Goal: Register for event/course

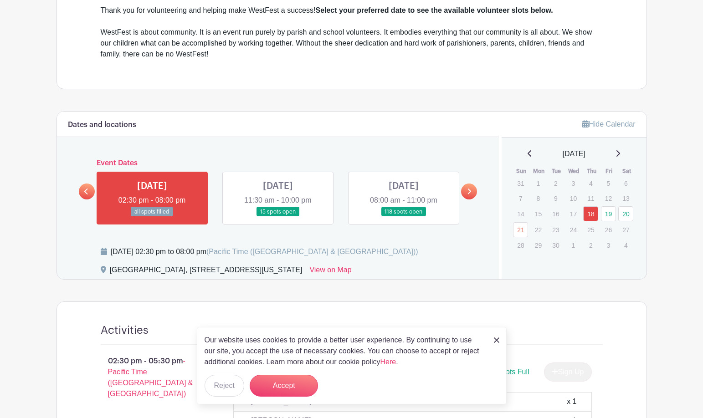
scroll to position [344, 0]
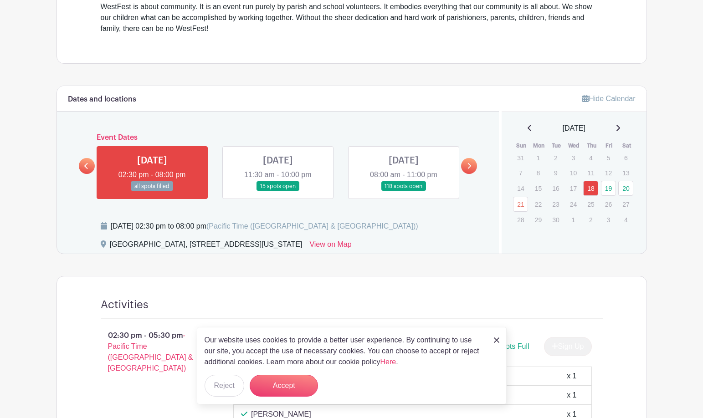
click at [278, 191] on link at bounding box center [278, 191] width 0 height 0
click at [449, 229] on div "[DATE] 02:30 pm to 08:00 pm (Pacific Time ([GEOGRAPHIC_DATA] & [GEOGRAPHIC_DATA…" at bounding box center [295, 230] width 388 height 18
click at [278, 191] on link at bounding box center [278, 191] width 0 height 0
click at [292, 387] on button "Accept" at bounding box center [284, 386] width 68 height 22
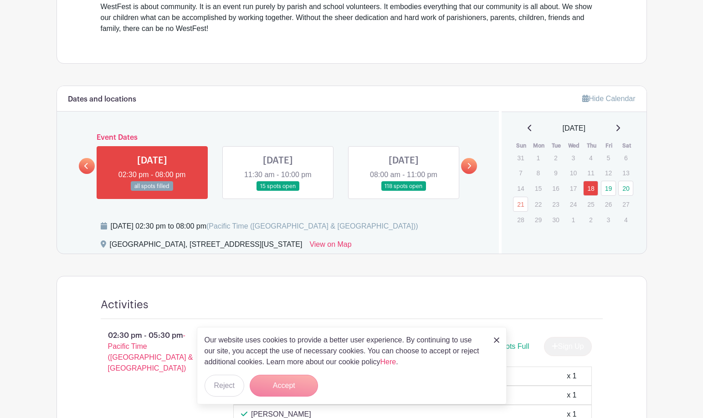
click at [494, 339] on img at bounding box center [496, 340] width 5 height 5
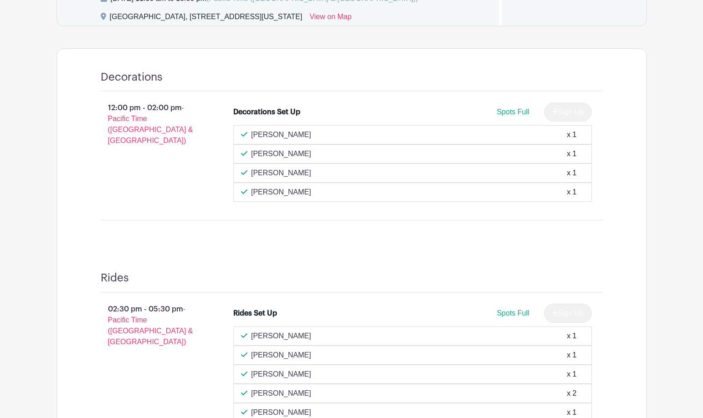
scroll to position [436, 0]
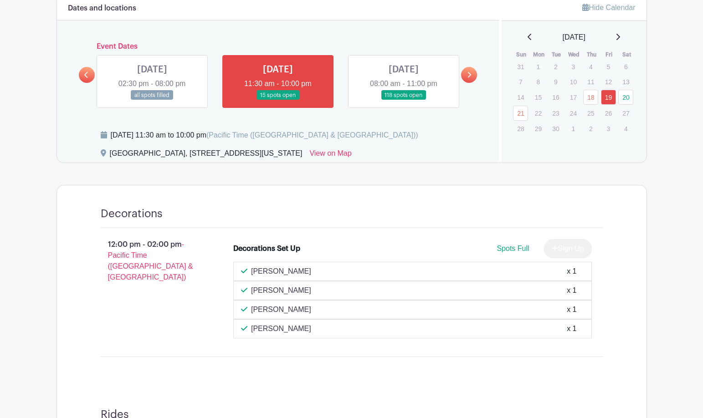
click at [404, 100] on link at bounding box center [404, 100] width 0 height 0
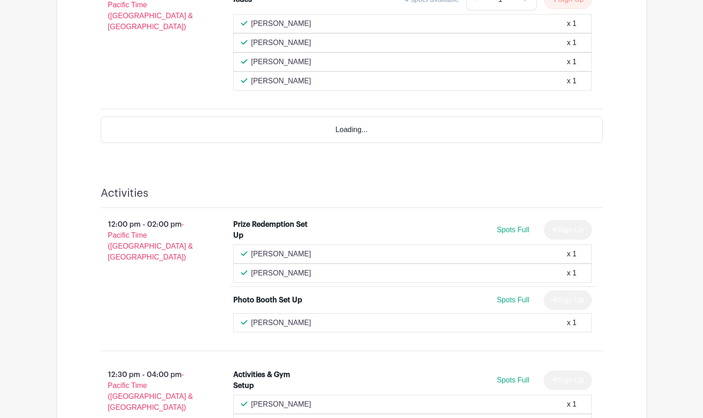
scroll to position [1301, 0]
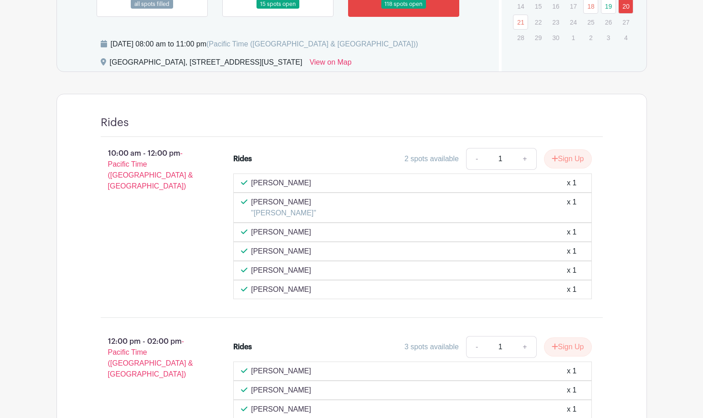
scroll to position [299, 0]
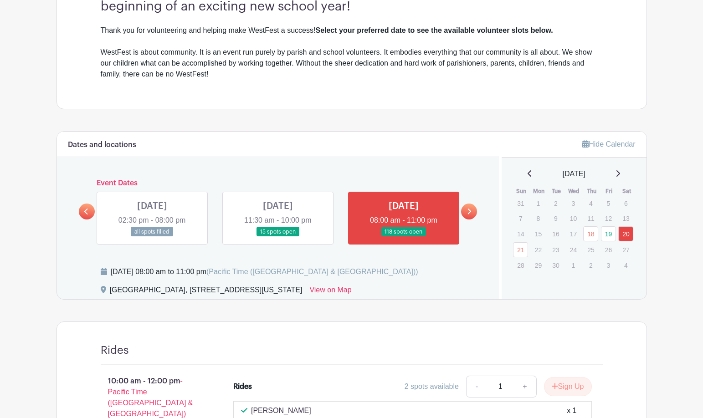
click at [404, 237] on link at bounding box center [404, 237] width 0 height 0
click at [452, 263] on div "Dates and locations Event Dates [DATE] 02:30 pm - 08:00 pm all spots filled [DA…" at bounding box center [278, 215] width 442 height 167
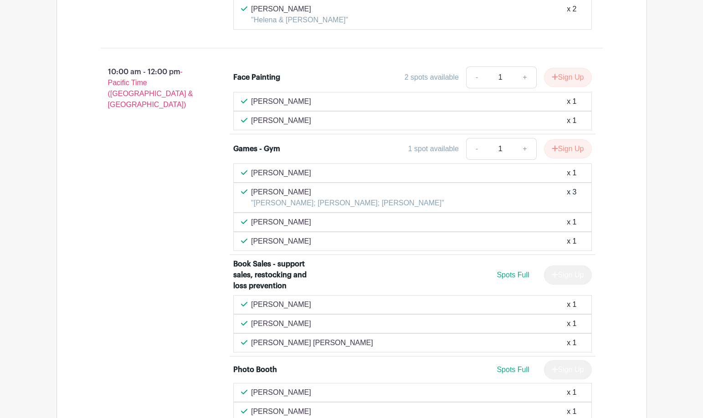
scroll to position [1685, 0]
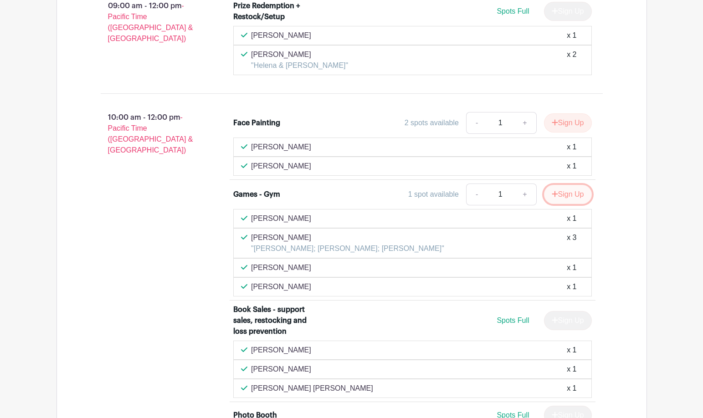
click at [563, 189] on button "Sign Up" at bounding box center [568, 194] width 48 height 19
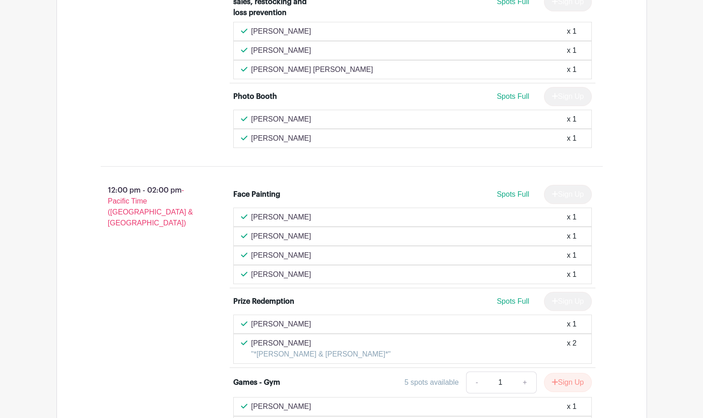
scroll to position [2140, 0]
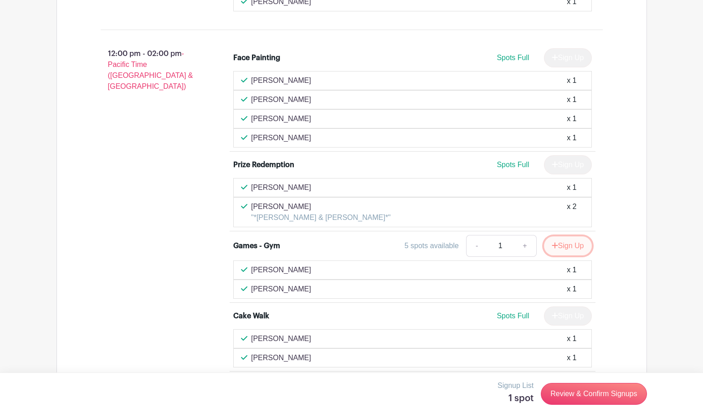
click at [557, 240] on button "Sign Up" at bounding box center [568, 245] width 48 height 19
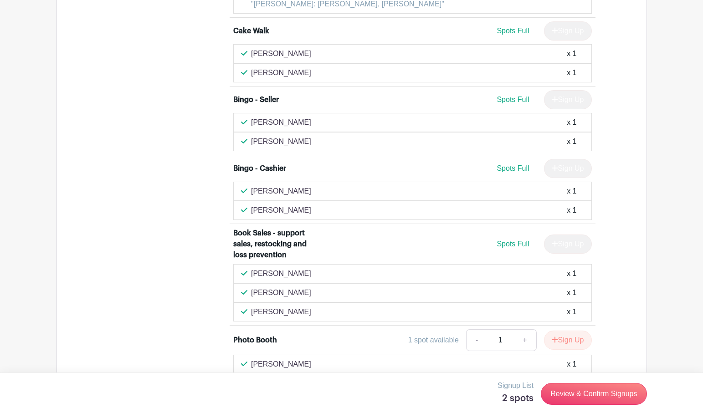
scroll to position [3234, 0]
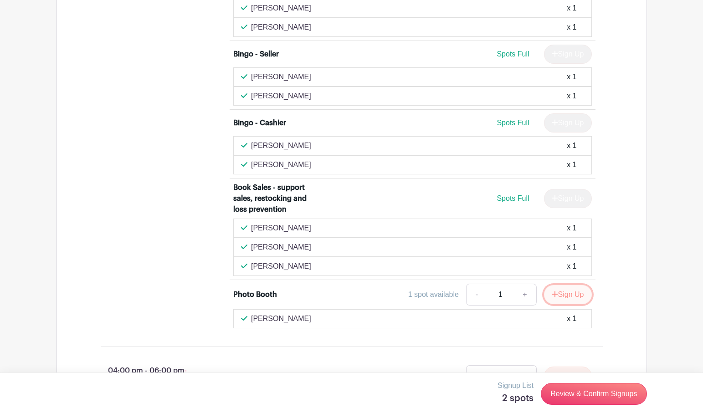
click at [576, 291] on button "Sign Up" at bounding box center [568, 294] width 48 height 19
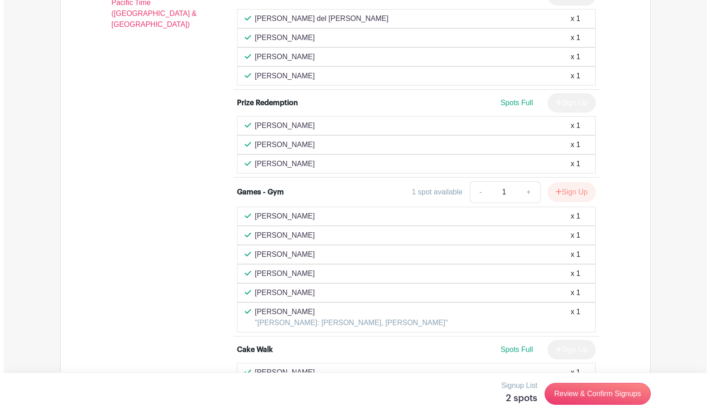
scroll to position [2687, 0]
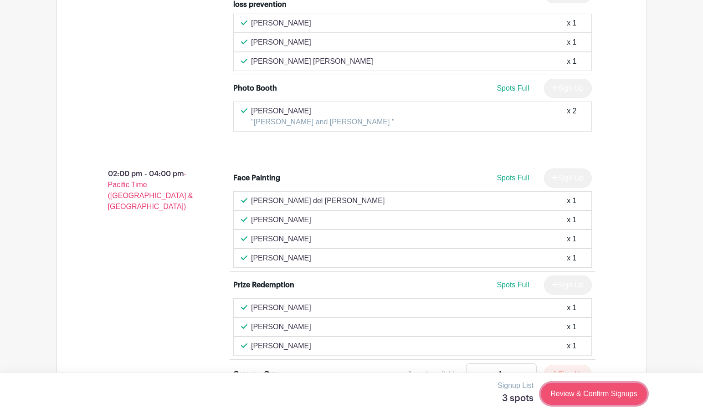
click at [603, 389] on link "Review & Confirm Signups" at bounding box center [594, 394] width 106 height 22
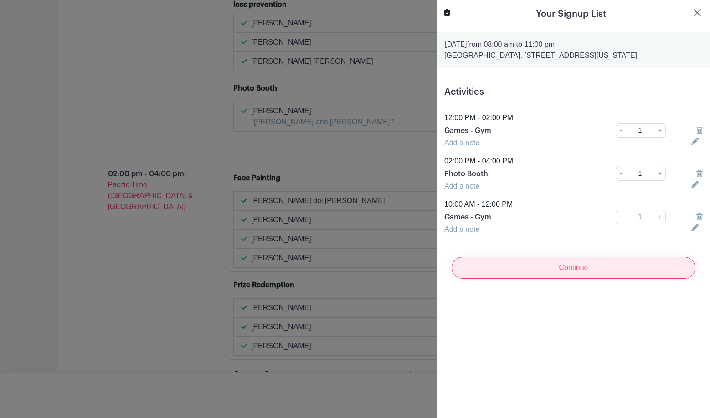
click at [547, 269] on input "Continue" at bounding box center [573, 268] width 244 height 22
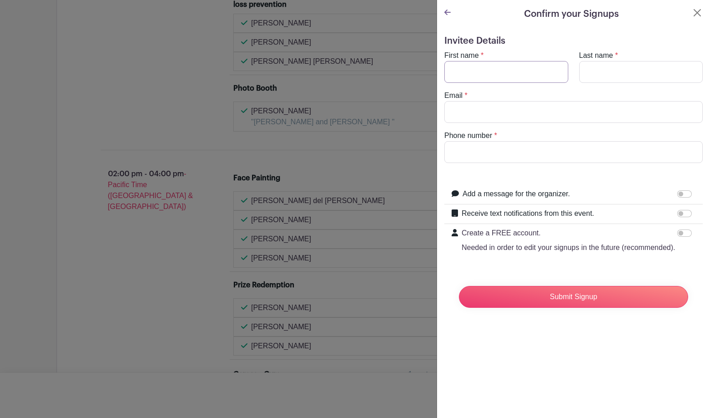
click at [464, 64] on input "First name" at bounding box center [506, 72] width 124 height 22
type input "[PERSON_NAME]"
type input "[EMAIL_ADDRESS][DOMAIN_NAME]"
type input "2094063057"
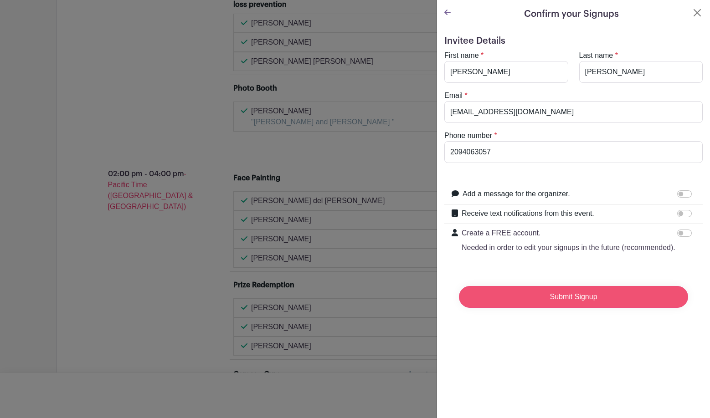
click at [587, 308] on input "Submit Signup" at bounding box center [573, 297] width 229 height 22
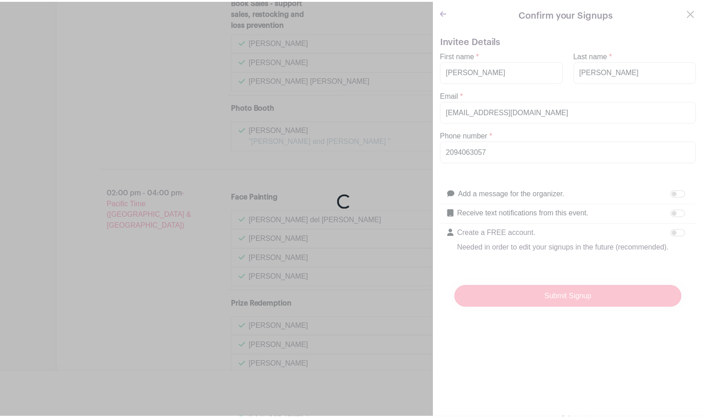
scroll to position [2703, 0]
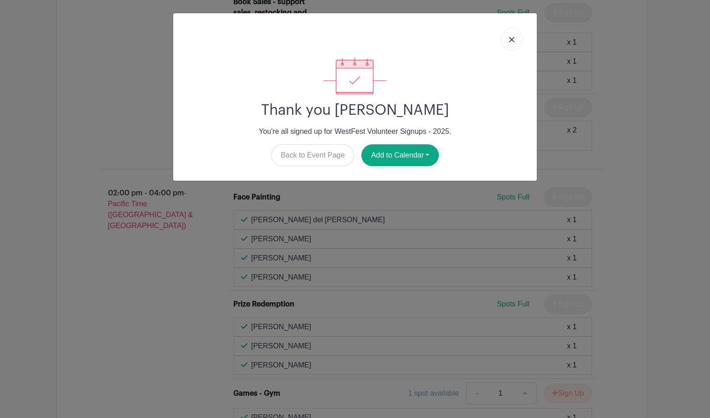
click at [508, 34] on link at bounding box center [511, 39] width 21 height 23
